Goal: Task Accomplishment & Management: Manage account settings

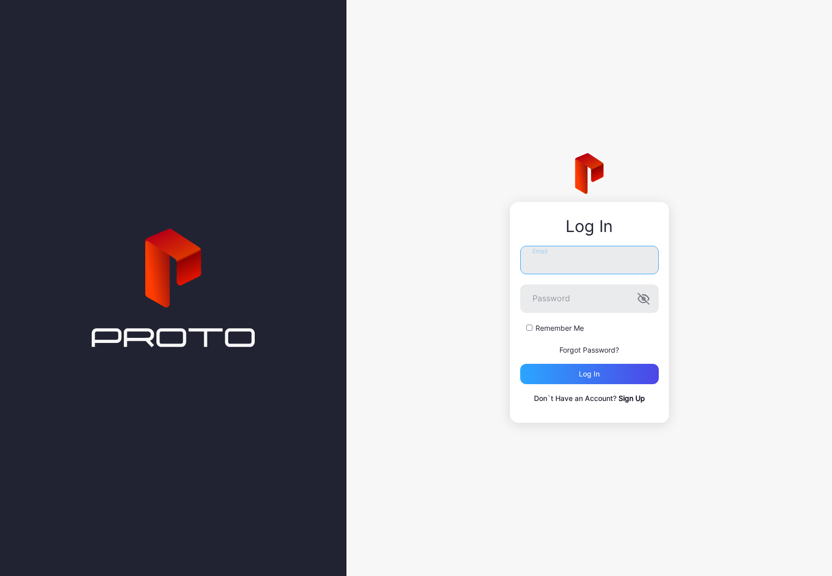
type input "**********"
click at [600, 375] on div "Log in" at bounding box center [589, 374] width 139 height 20
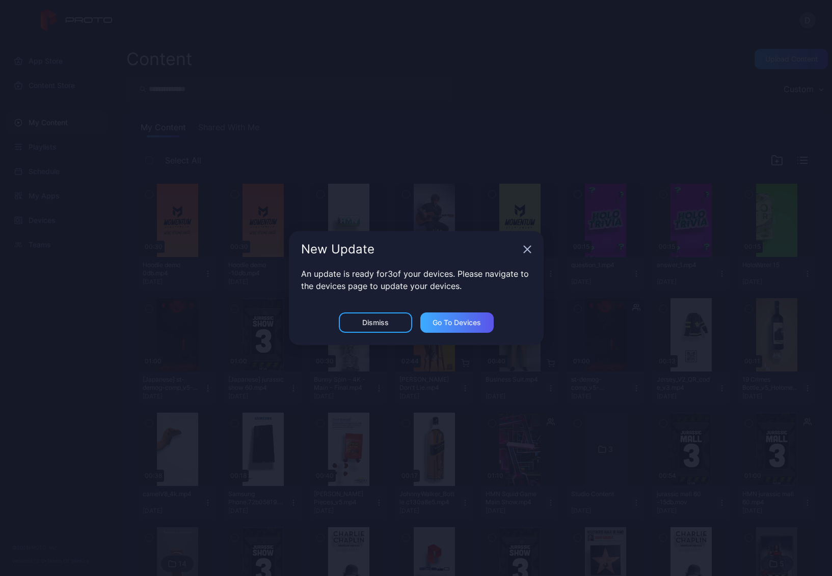
click at [454, 327] on div "Go to devices" at bounding box center [456, 323] width 73 height 20
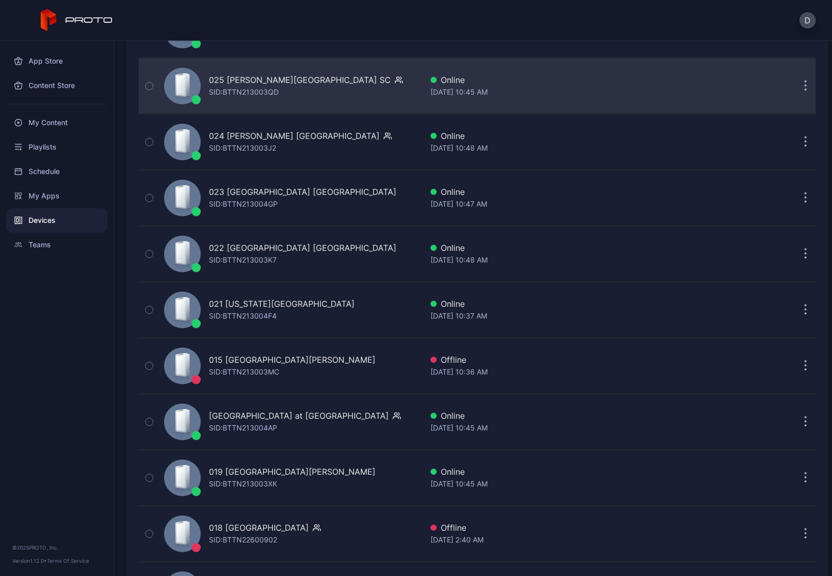
scroll to position [1342, 0]
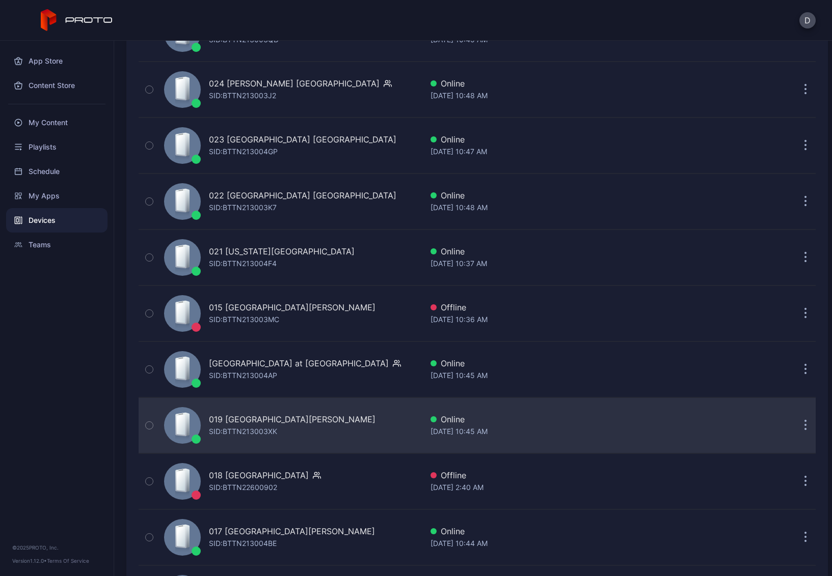
click at [335, 423] on div "019 [GEOGRAPHIC_DATA][PERSON_NAME] [PERSON_NAME]: BTTN213003XK" at bounding box center [291, 425] width 262 height 51
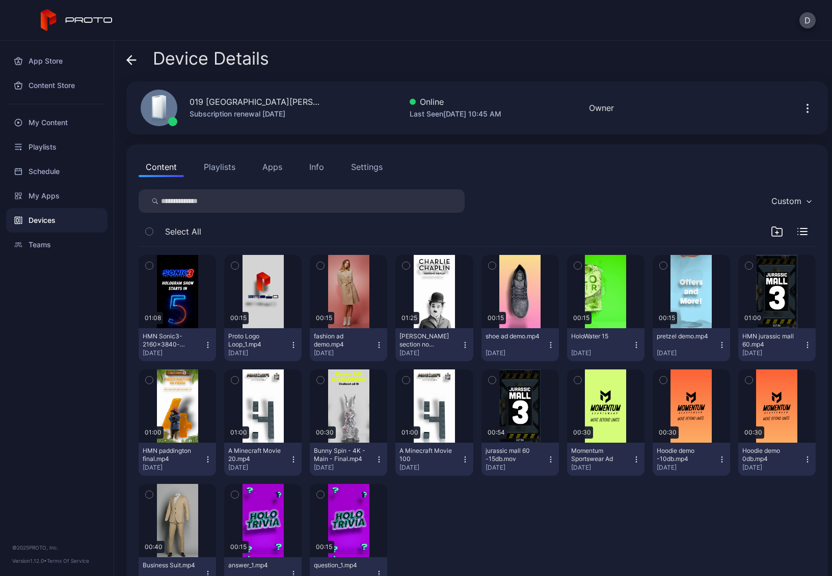
click at [220, 167] on button "Playlists" at bounding box center [220, 167] width 46 height 20
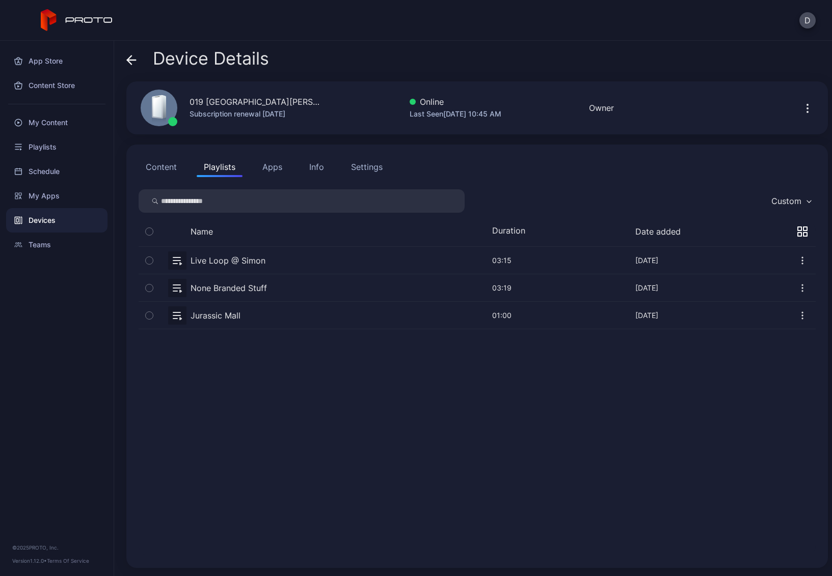
click at [282, 285] on button "button" at bounding box center [477, 287] width 677 height 27
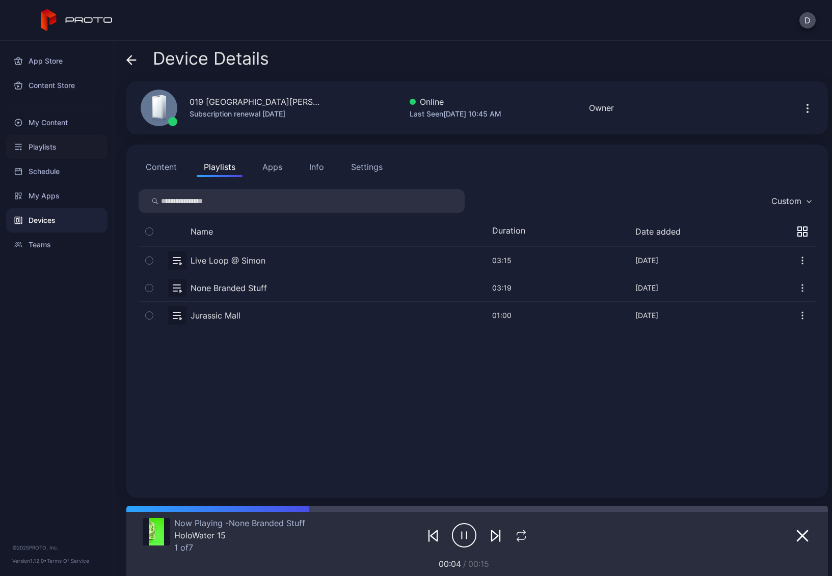
click at [54, 145] on div "Playlists" at bounding box center [56, 147] width 101 height 24
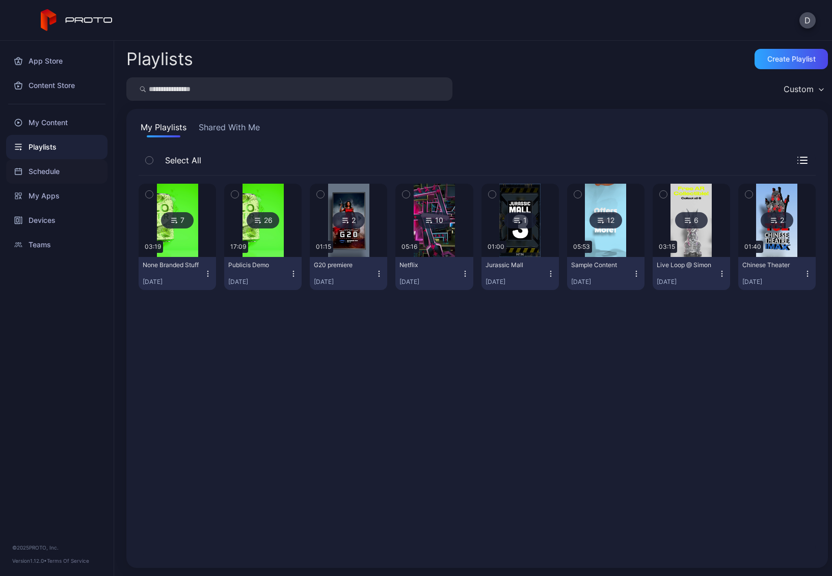
click at [56, 170] on div "Schedule" at bounding box center [56, 171] width 101 height 24
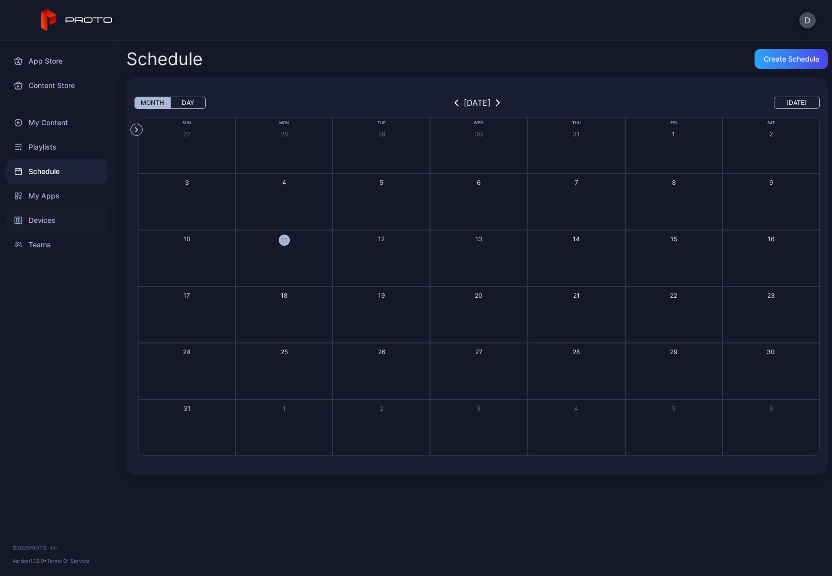
click at [52, 222] on div "Devices" at bounding box center [56, 220] width 101 height 24
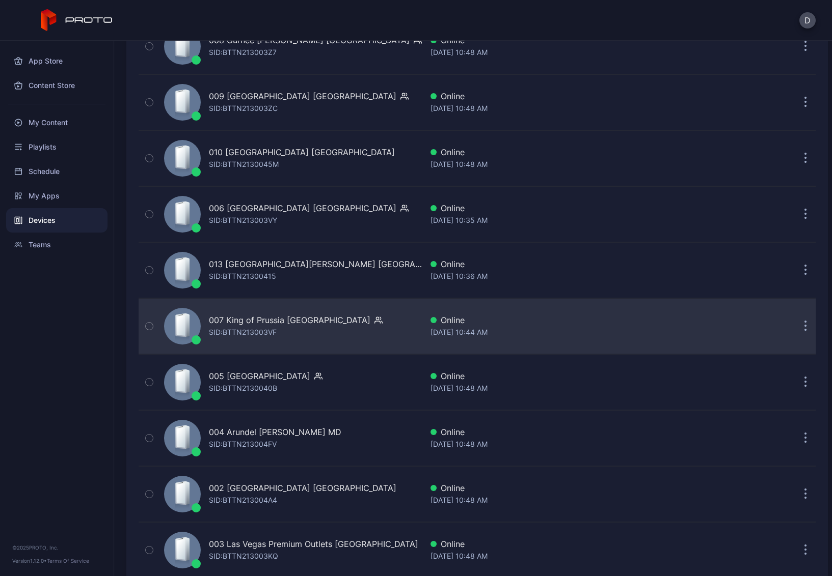
scroll to position [2248, 0]
